Goal: Information Seeking & Learning: Learn about a topic

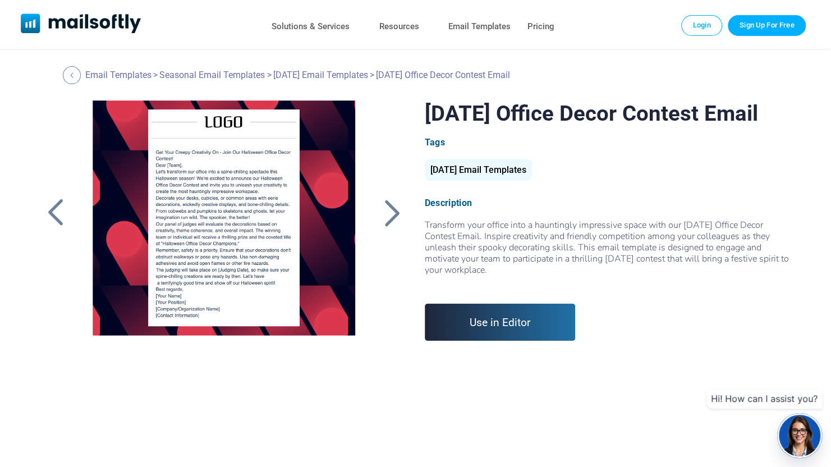
click at [390, 209] on div at bounding box center [392, 212] width 28 height 29
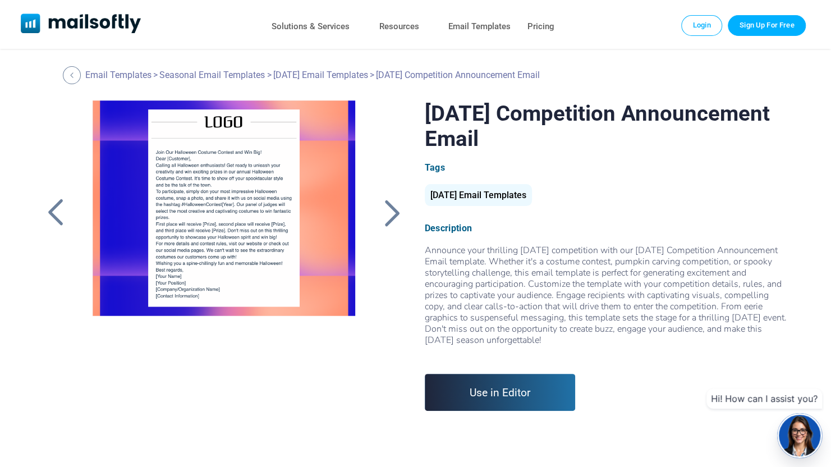
click at [45, 199] on div at bounding box center [56, 212] width 28 height 29
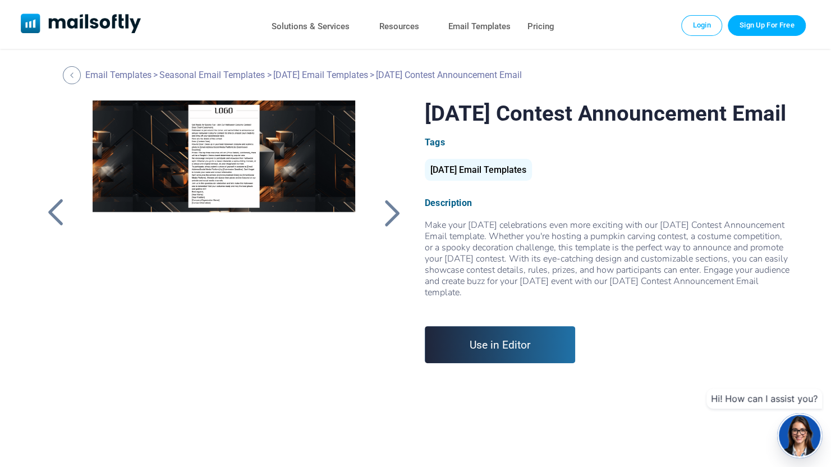
click at [219, 146] on div at bounding box center [224, 240] width 292 height 281
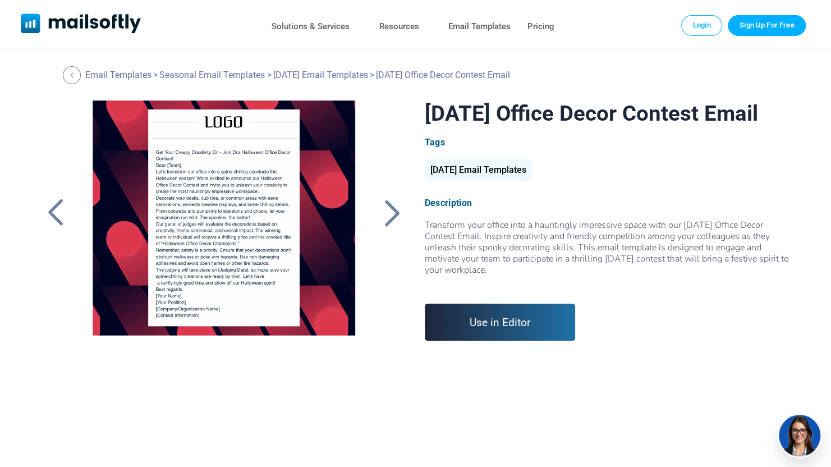
click at [386, 206] on div at bounding box center [392, 212] width 28 height 29
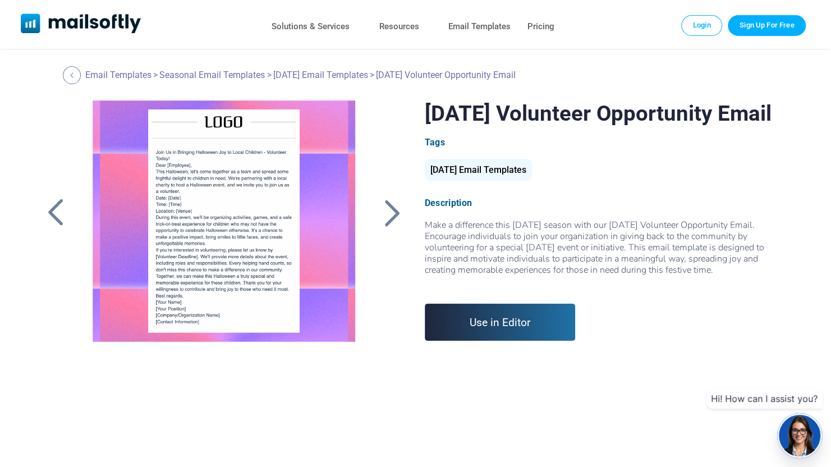
click at [386, 206] on div at bounding box center [392, 212] width 28 height 29
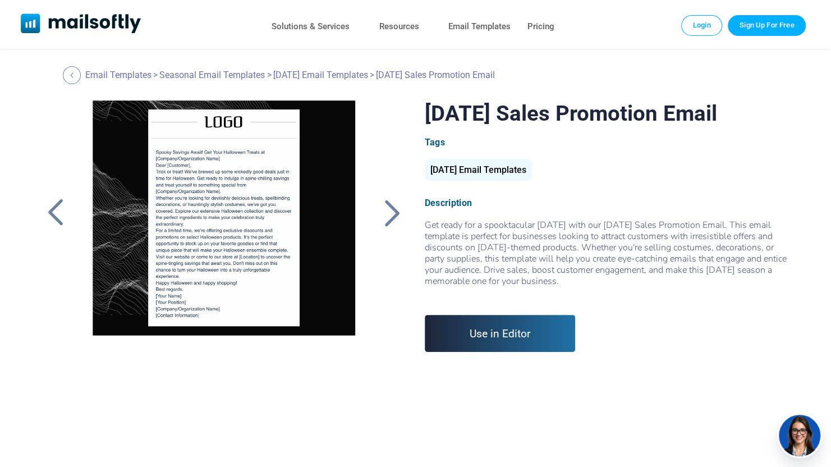
click at [386, 206] on div at bounding box center [392, 212] width 28 height 29
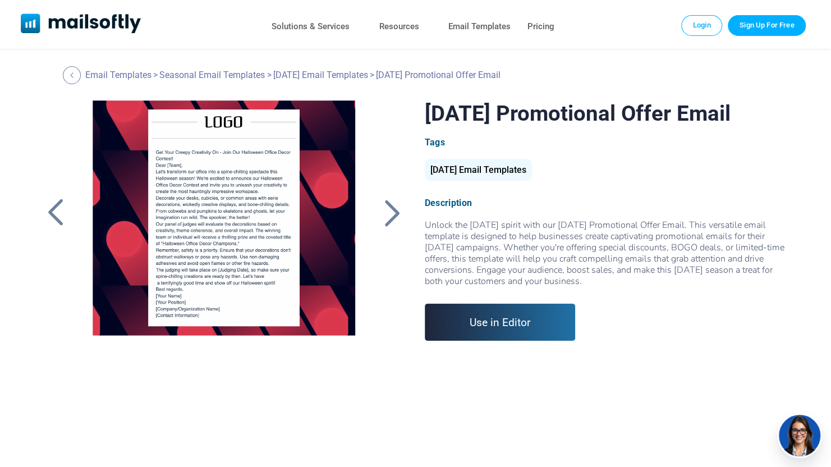
click at [386, 206] on div at bounding box center [392, 212] width 28 height 29
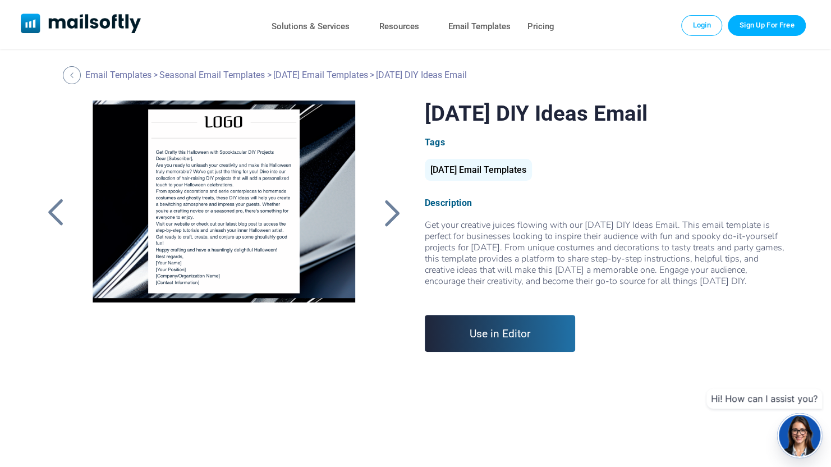
click at [386, 208] on div at bounding box center [392, 212] width 28 height 29
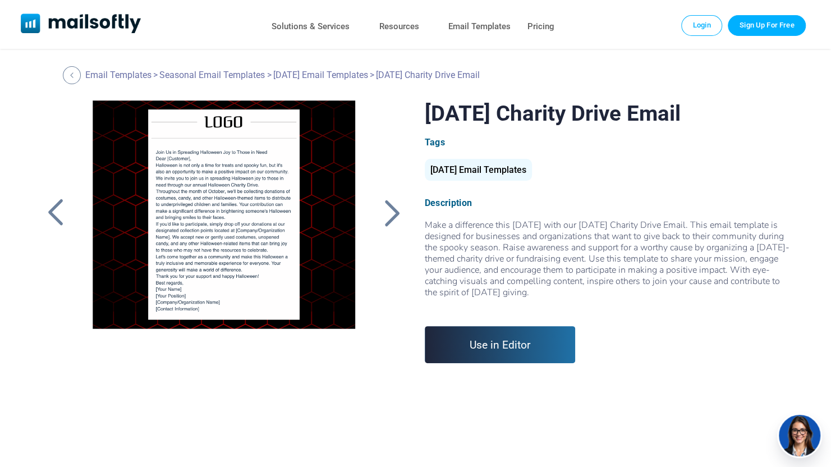
click at [386, 208] on div at bounding box center [392, 212] width 28 height 29
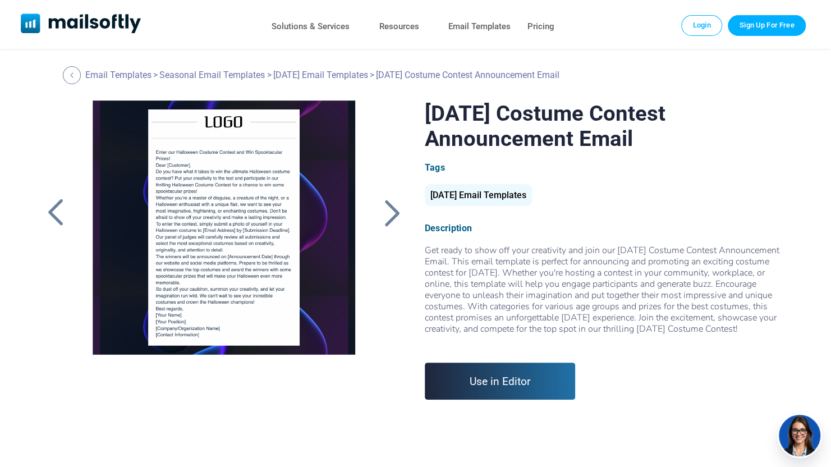
click at [386, 209] on div at bounding box center [392, 212] width 28 height 29
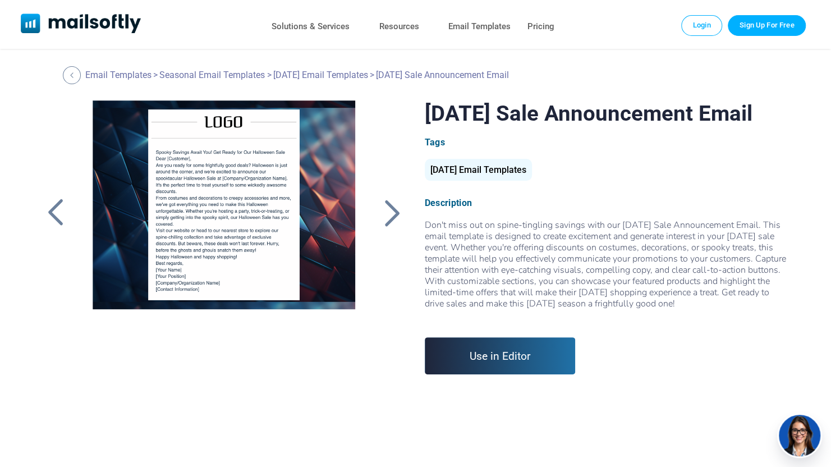
click at [386, 211] on div at bounding box center [392, 212] width 28 height 29
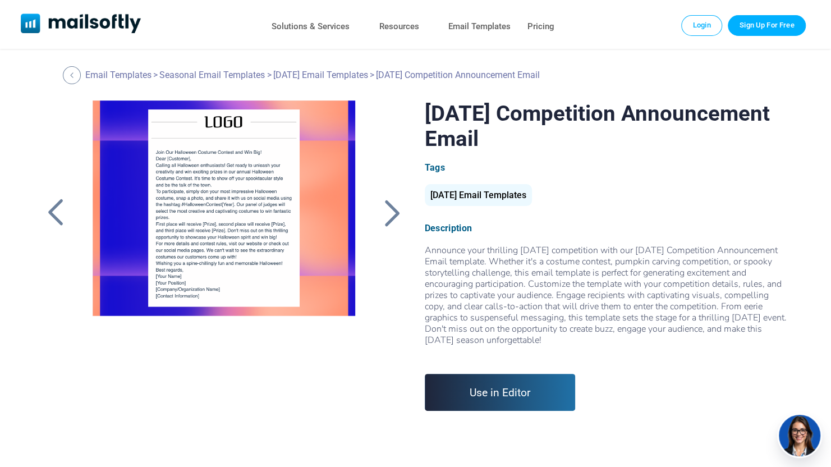
click at [386, 211] on div at bounding box center [392, 212] width 28 height 29
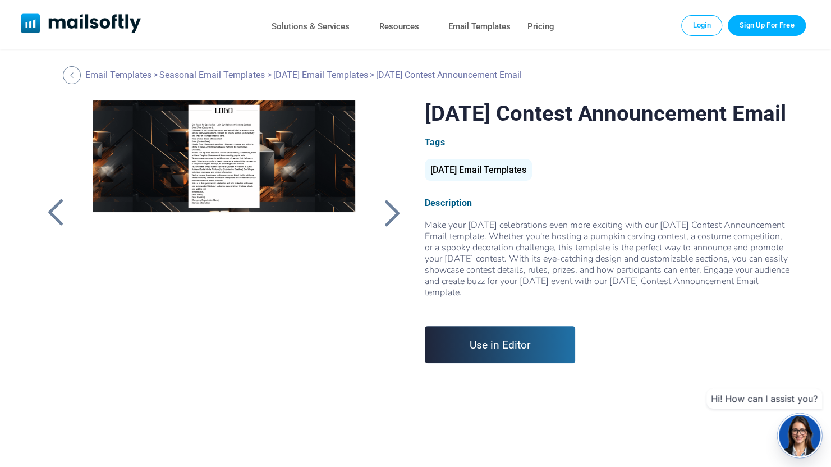
click at [217, 154] on div at bounding box center [224, 240] width 292 height 281
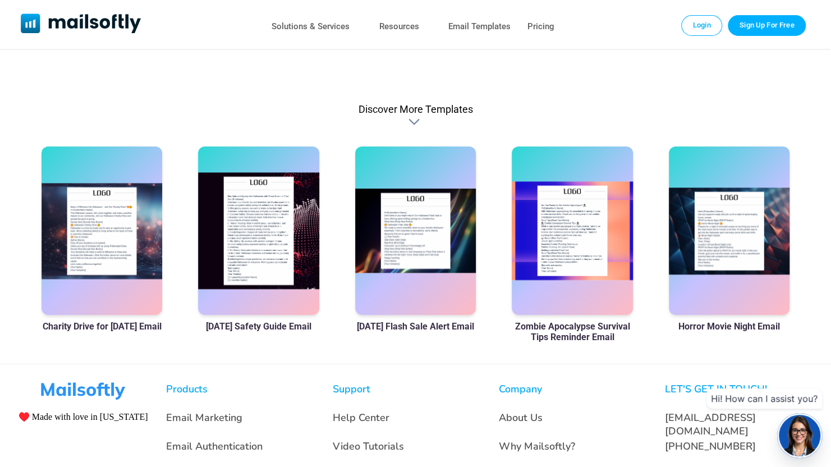
scroll to position [617, 0]
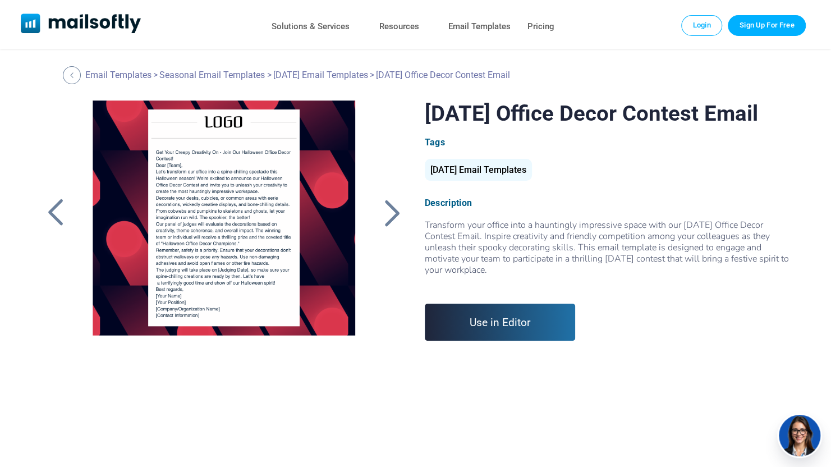
click at [228, 178] on div at bounding box center [224, 240] width 292 height 281
click at [250, 177] on div at bounding box center [224, 240] width 292 height 281
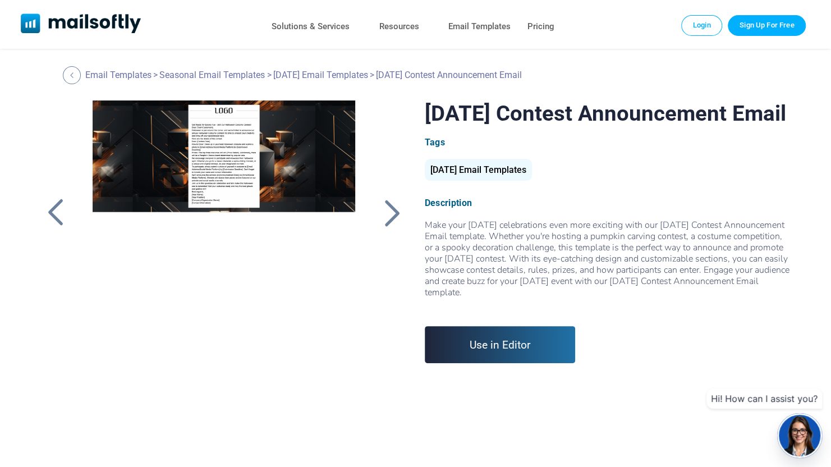
click at [205, 143] on div at bounding box center [224, 240] width 292 height 281
